Goal: Register for event/course

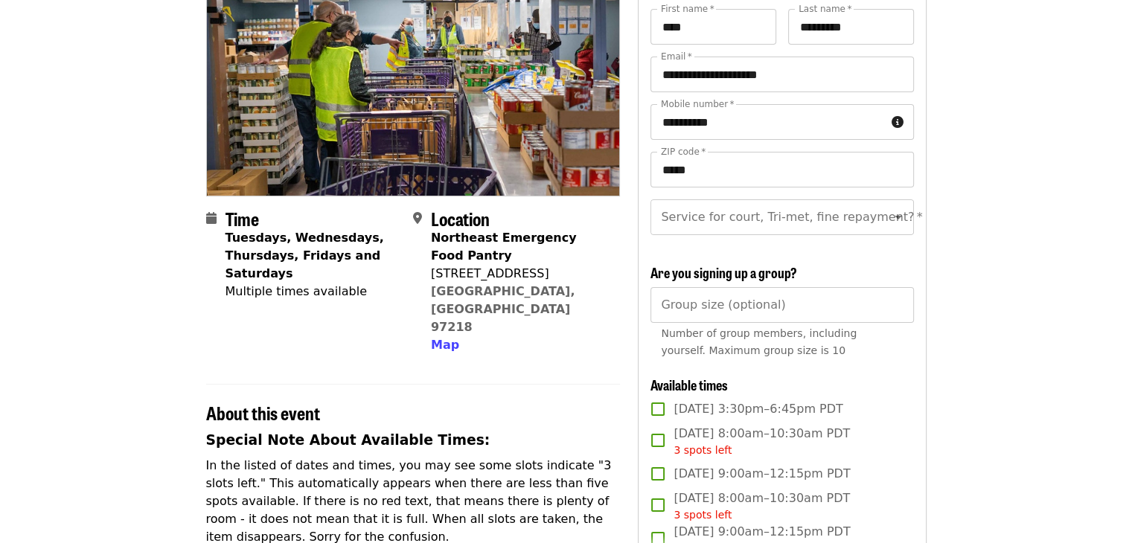
scroll to position [223, 0]
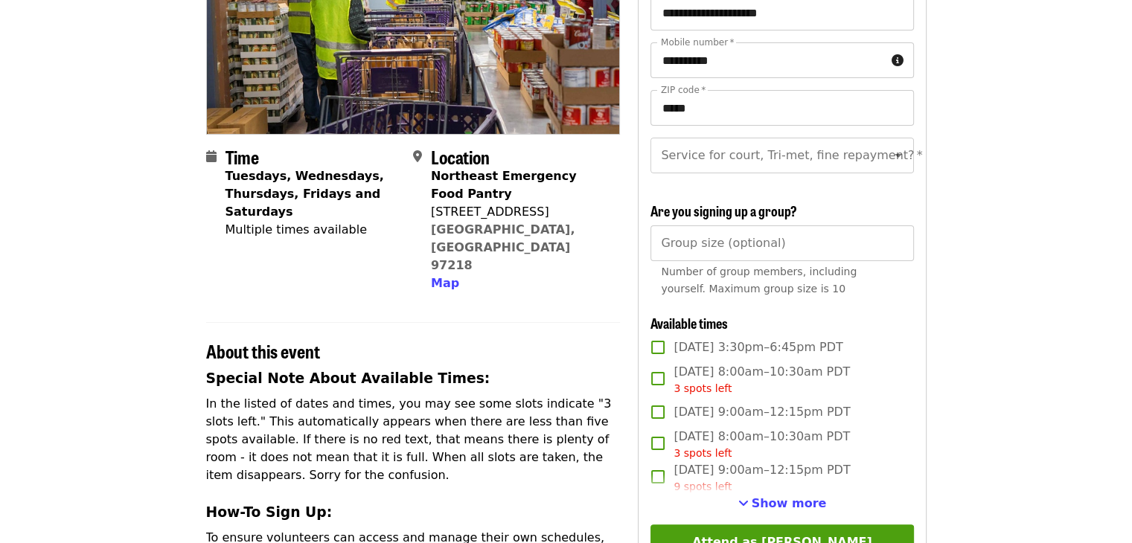
click at [843, 161] on input "Service for court, Tri-met, fine repayment?   *" at bounding box center [763, 155] width 202 height 28
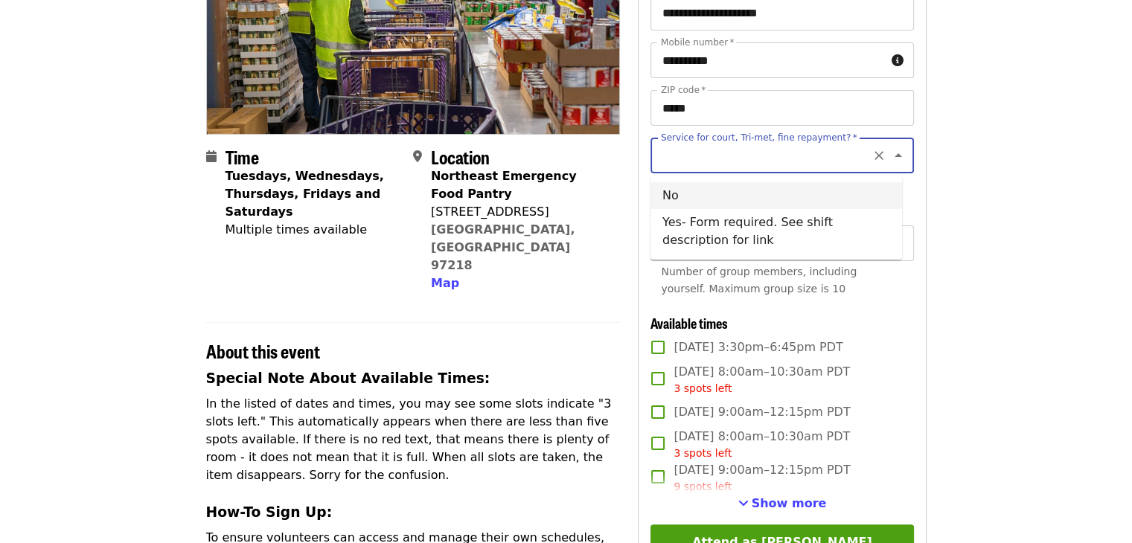
click at [679, 198] on li "No" at bounding box center [776, 195] width 252 height 27
type input "**"
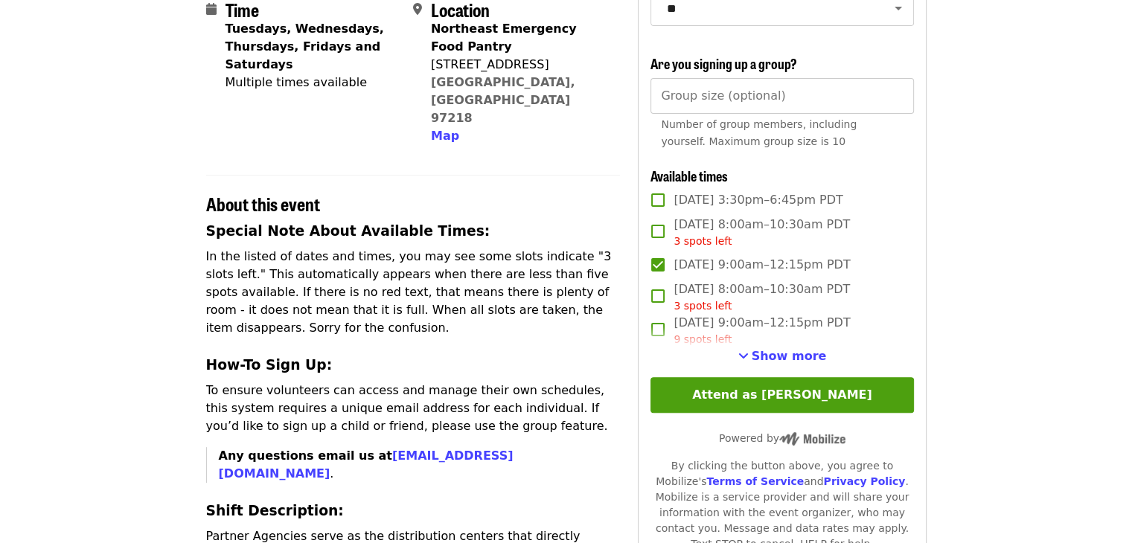
scroll to position [447, 0]
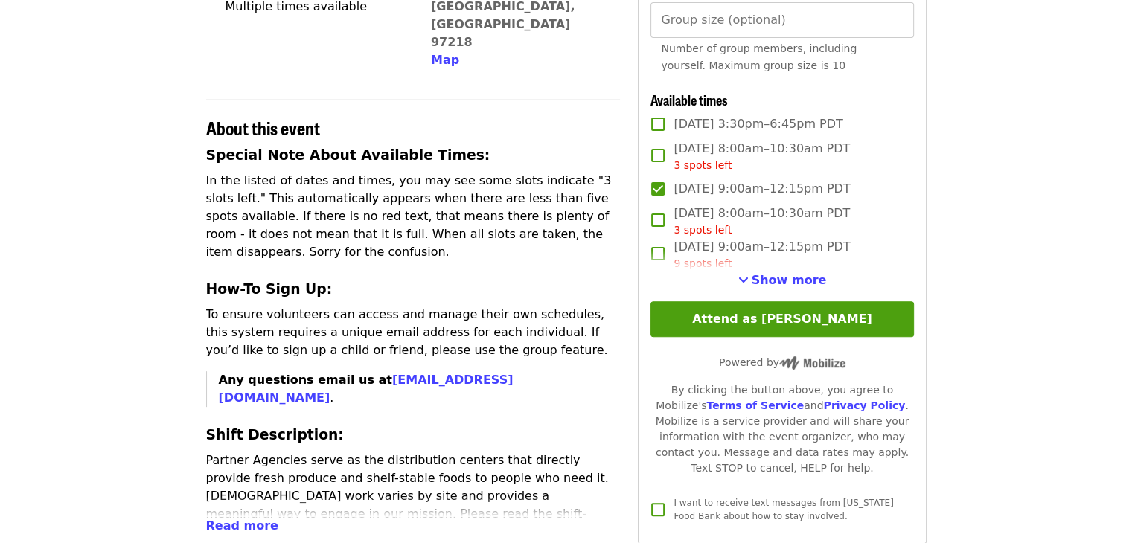
click at [756, 334] on button "Attend as [PERSON_NAME]" at bounding box center [781, 319] width 263 height 36
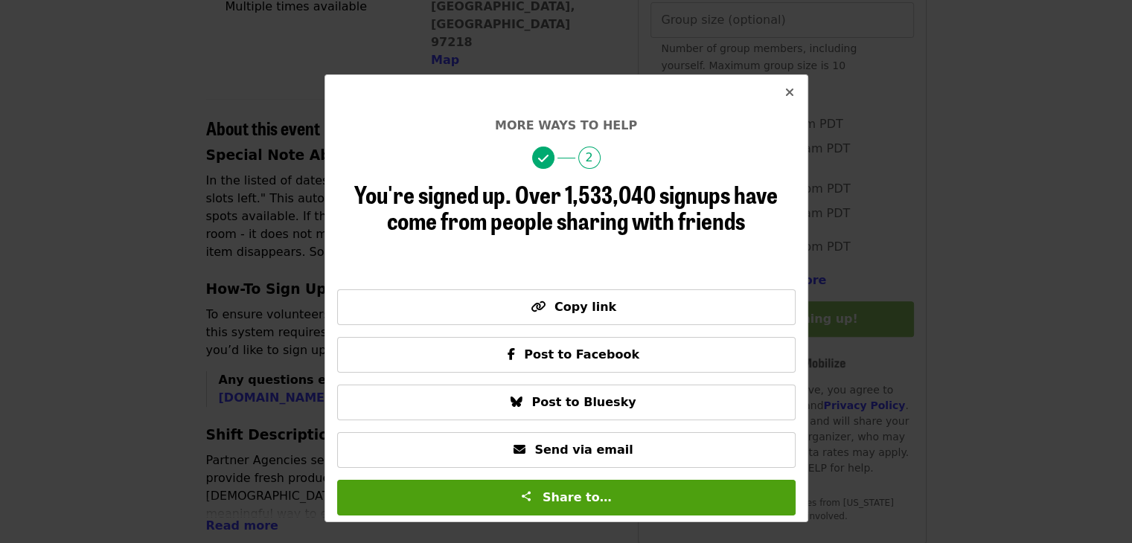
click at [792, 90] on icon "times icon" at bounding box center [789, 93] width 9 height 14
